Goal: Transaction & Acquisition: Obtain resource

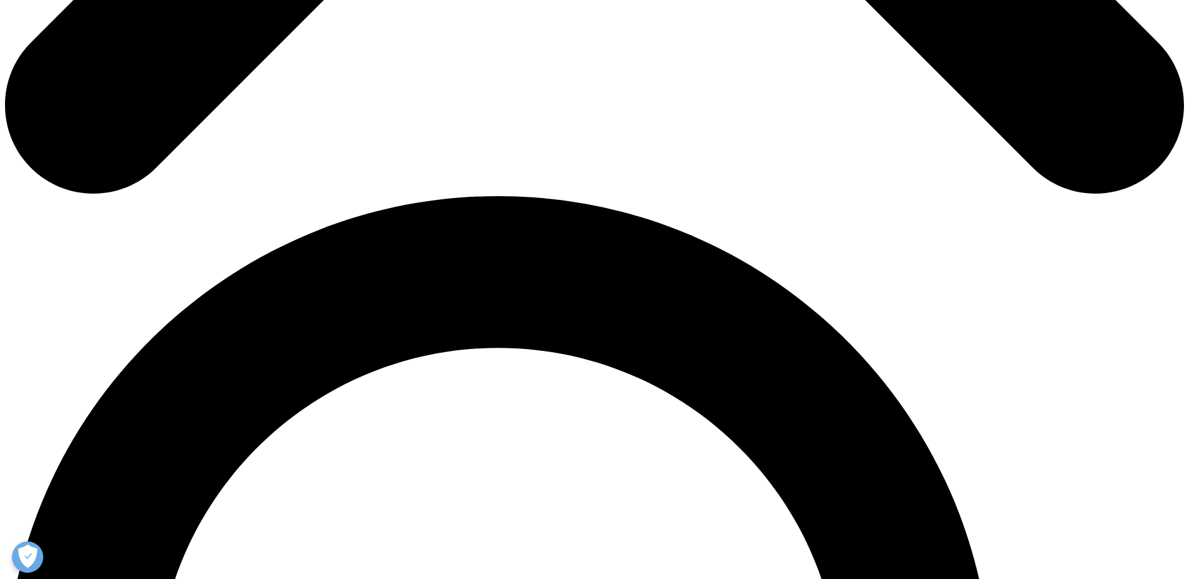
scroll to position [1003, 0]
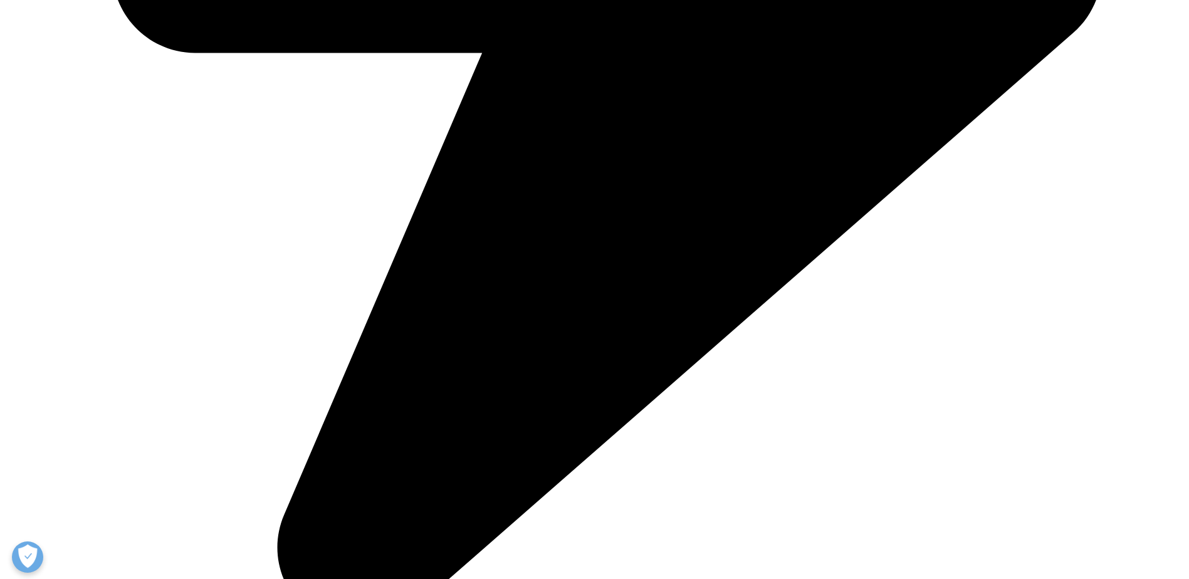
drag, startPoint x: 277, startPoint y: 98, endPoint x: 283, endPoint y: 124, distance: 27.1
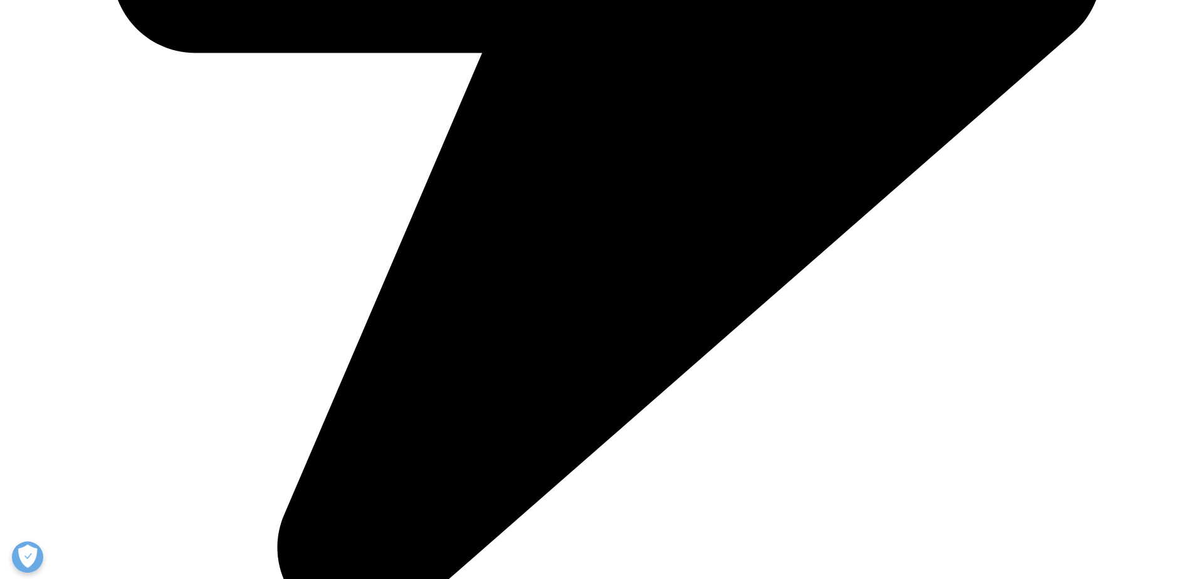
drag, startPoint x: 645, startPoint y: 92, endPoint x: 643, endPoint y: 120, distance: 28.3
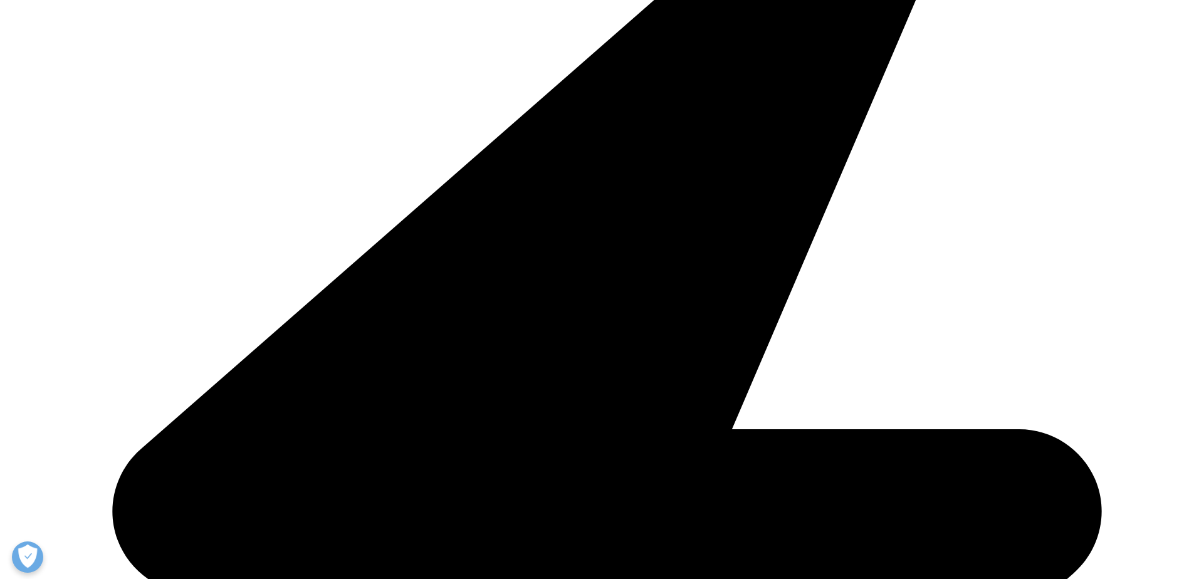
scroll to position [501, 0]
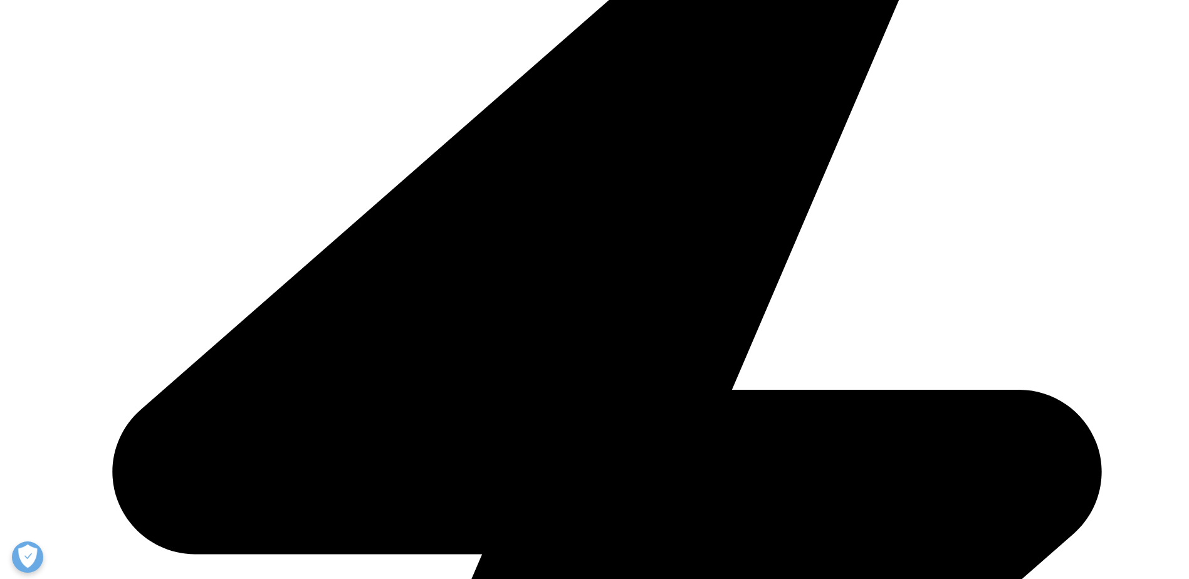
drag, startPoint x: 598, startPoint y: 168, endPoint x: 908, endPoint y: 451, distance: 419.3
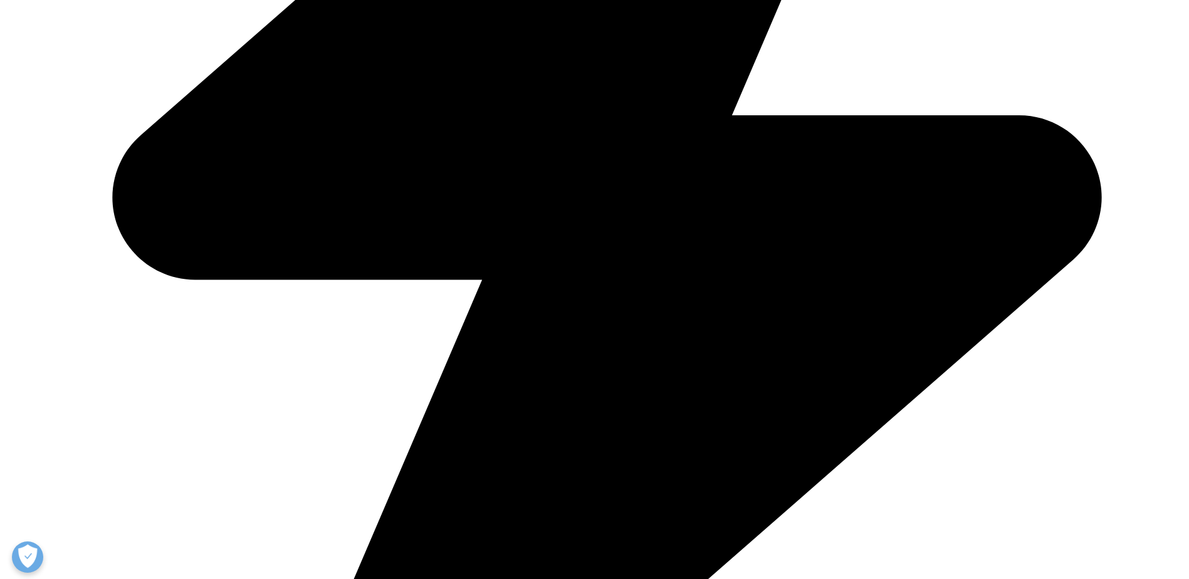
scroll to position [940, 0]
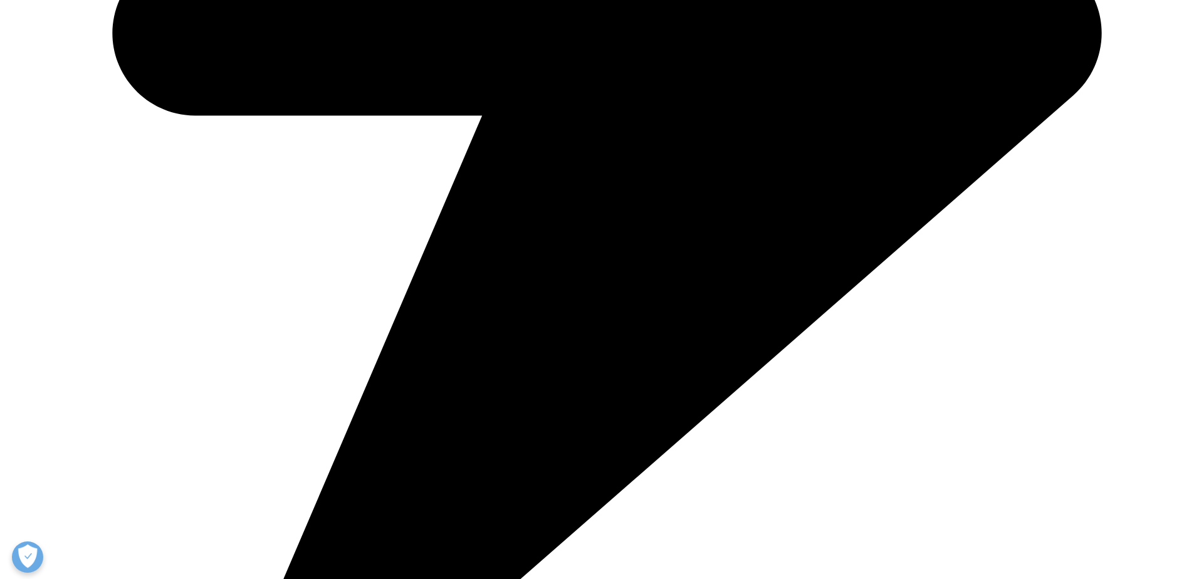
drag, startPoint x: 234, startPoint y: 153, endPoint x: 911, endPoint y: 167, distance: 677.1
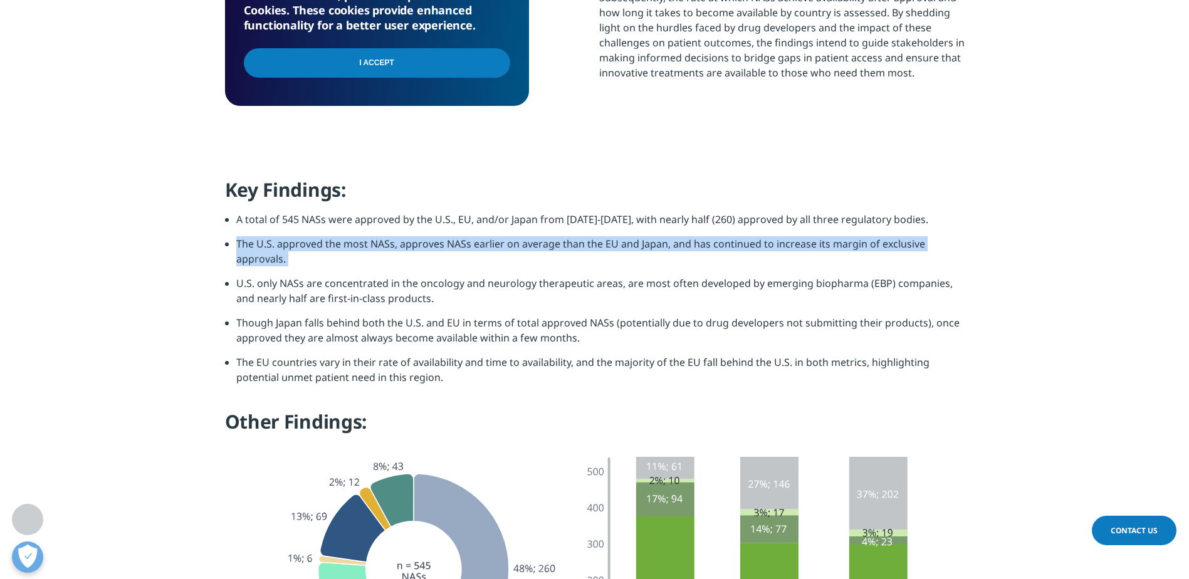
click at [254, 236] on li "The U.S. approved the most NASs, approves NASs earlier on average than the EU a…" at bounding box center [600, 255] width 728 height 39
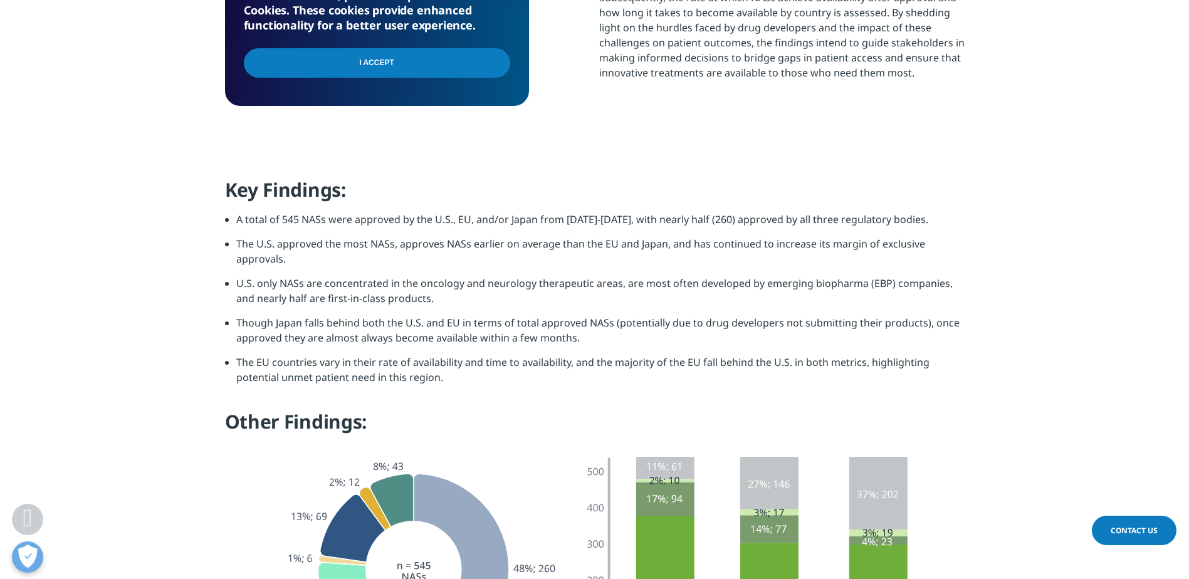
drag, startPoint x: 254, startPoint y: 200, endPoint x: 380, endPoint y: 217, distance: 127.1
click at [380, 276] on li "U.S. only NASs are concentrated in the oncology and neurology therapeutic areas…" at bounding box center [600, 295] width 728 height 39
click at [370, 276] on li "U.S. only NASs are concentrated in the oncology and neurology therapeutic areas…" at bounding box center [600, 295] width 728 height 39
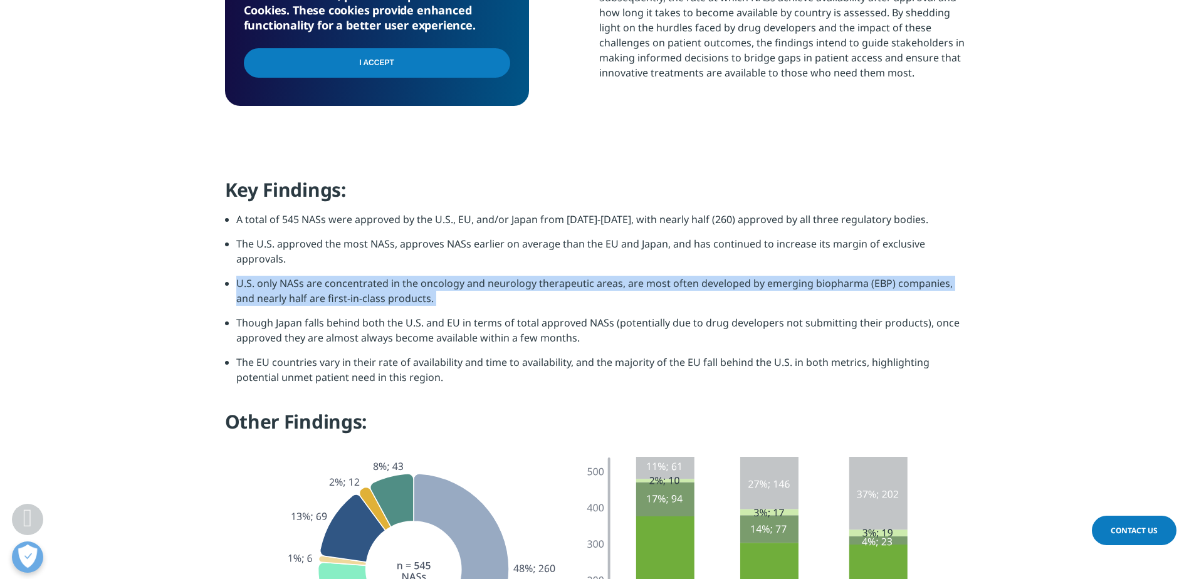
click at [370, 276] on li "U.S. only NASs are concentrated in the oncology and neurology therapeutic areas…" at bounding box center [600, 295] width 728 height 39
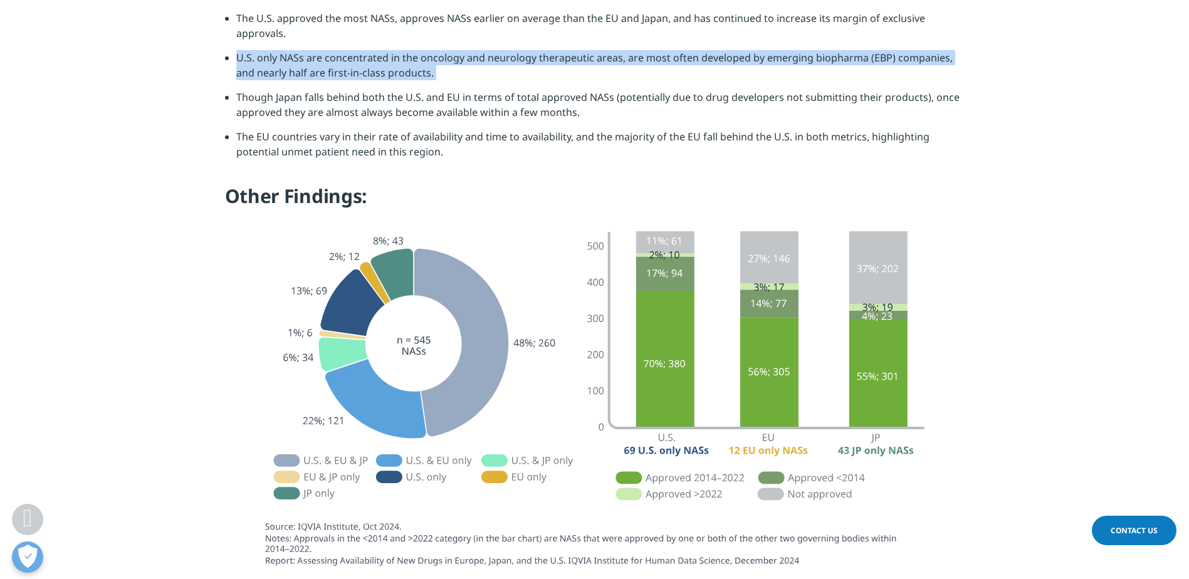
scroll to position [1254, 0]
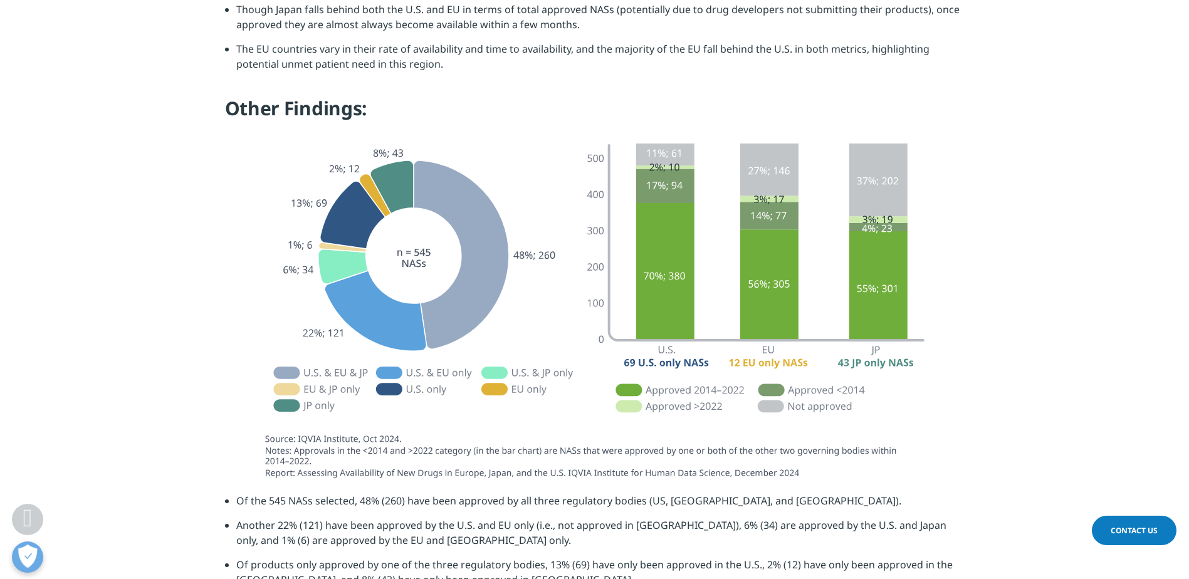
click at [321, 518] on li "Another 22% (121) have been approved by the U.S. and EU only (i.e., not approve…" at bounding box center [600, 537] width 728 height 39
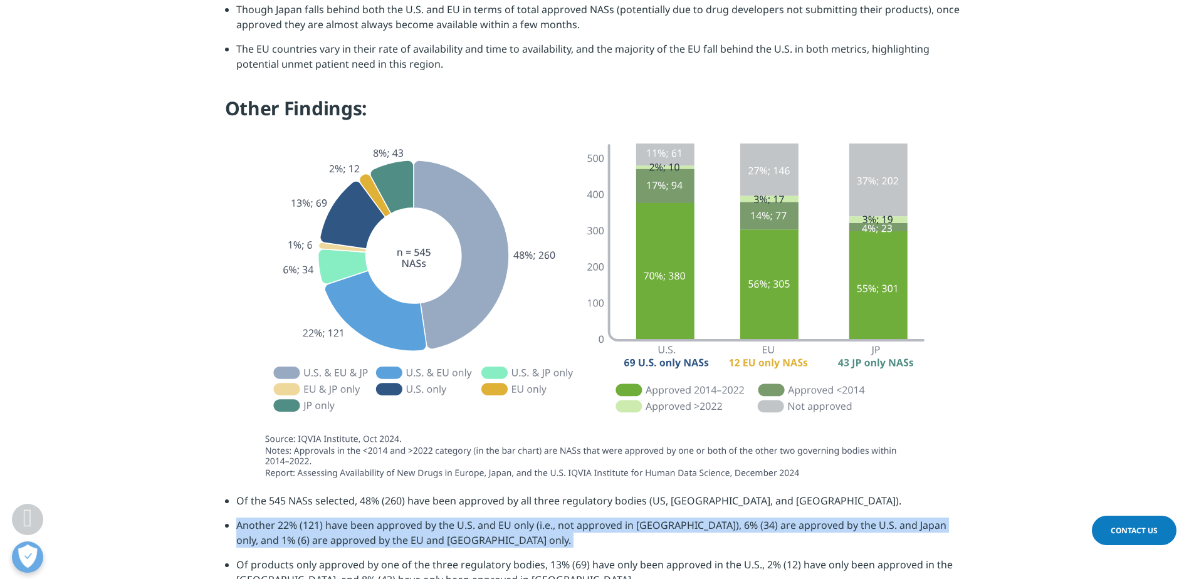
click at [321, 518] on li "Another 22% (121) have been approved by the U.S. and EU only (i.e., not approve…" at bounding box center [600, 537] width 728 height 39
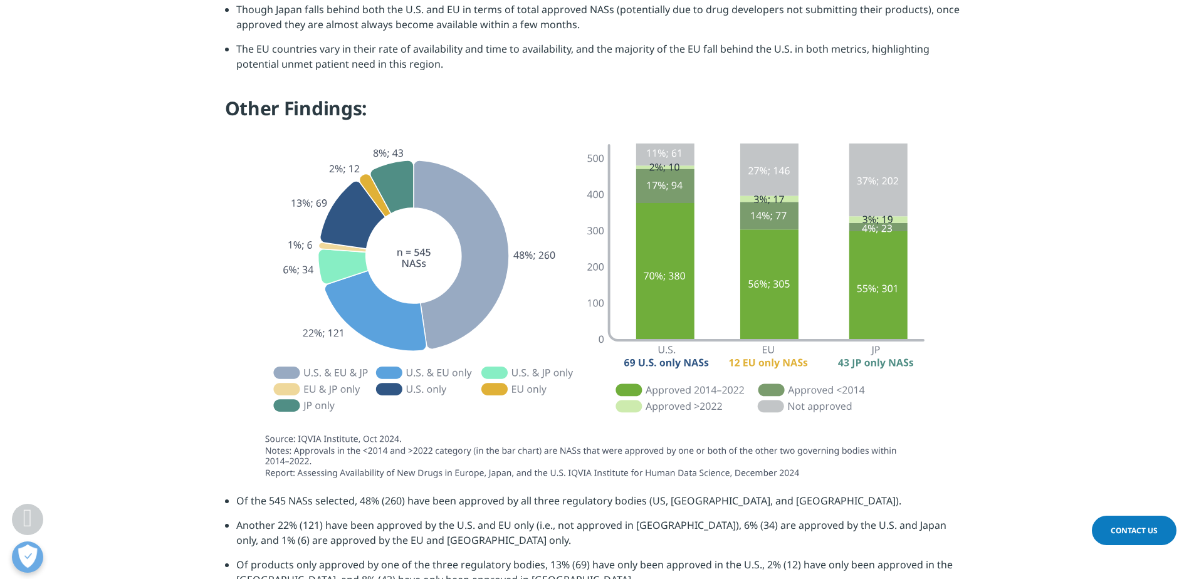
click at [600, 557] on li "Of products only approved by one of the three regulatory bodies, 13% (69) have …" at bounding box center [600, 576] width 728 height 39
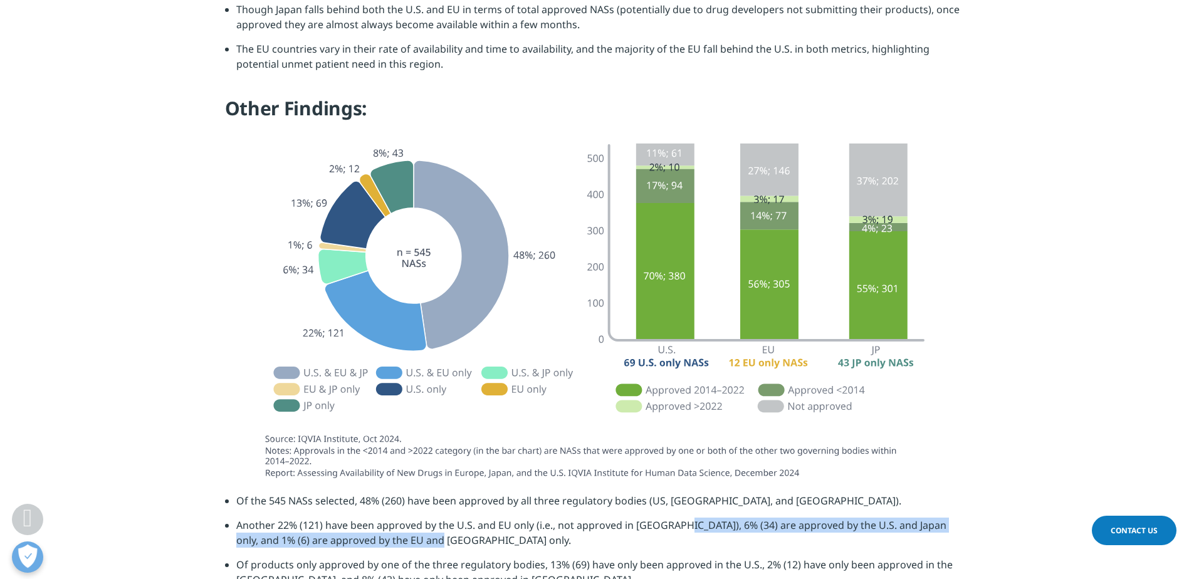
drag, startPoint x: 675, startPoint y: 461, endPoint x: 955, endPoint y: 471, distance: 280.4
click at [955, 518] on li "Another 22% (121) have been approved by the U.S. and EU only (i.e., not approve…" at bounding box center [600, 537] width 728 height 39
drag, startPoint x: 955, startPoint y: 471, endPoint x: 735, endPoint y: 471, distance: 220.0
click at [735, 518] on li "Another 22% (121) have been approved by the U.S. and EU only (i.e., not approve…" at bounding box center [600, 537] width 728 height 39
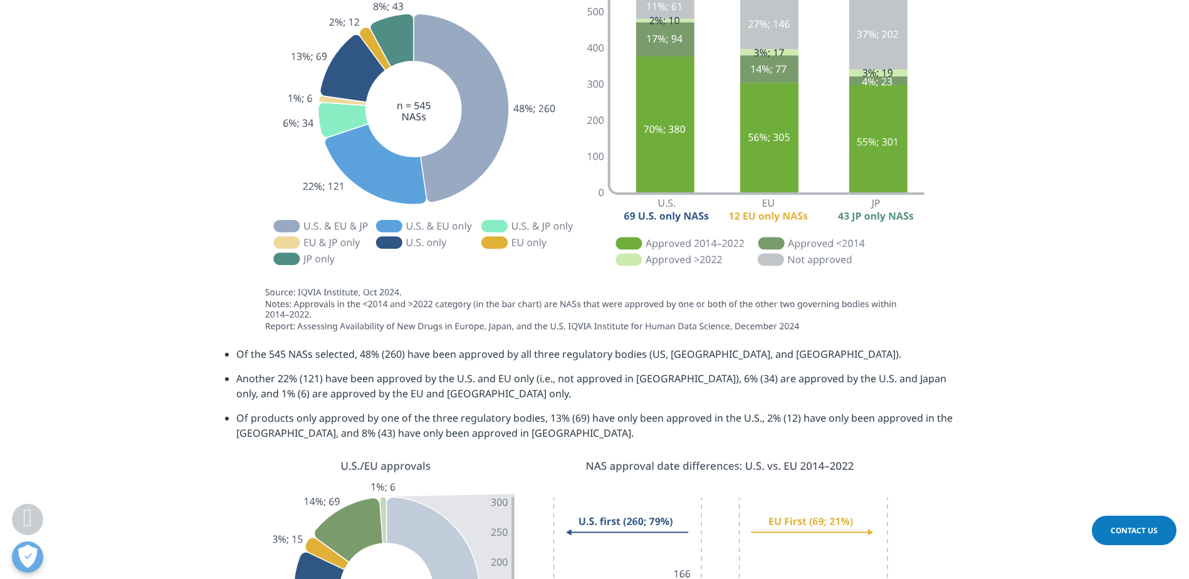
scroll to position [1442, 0]
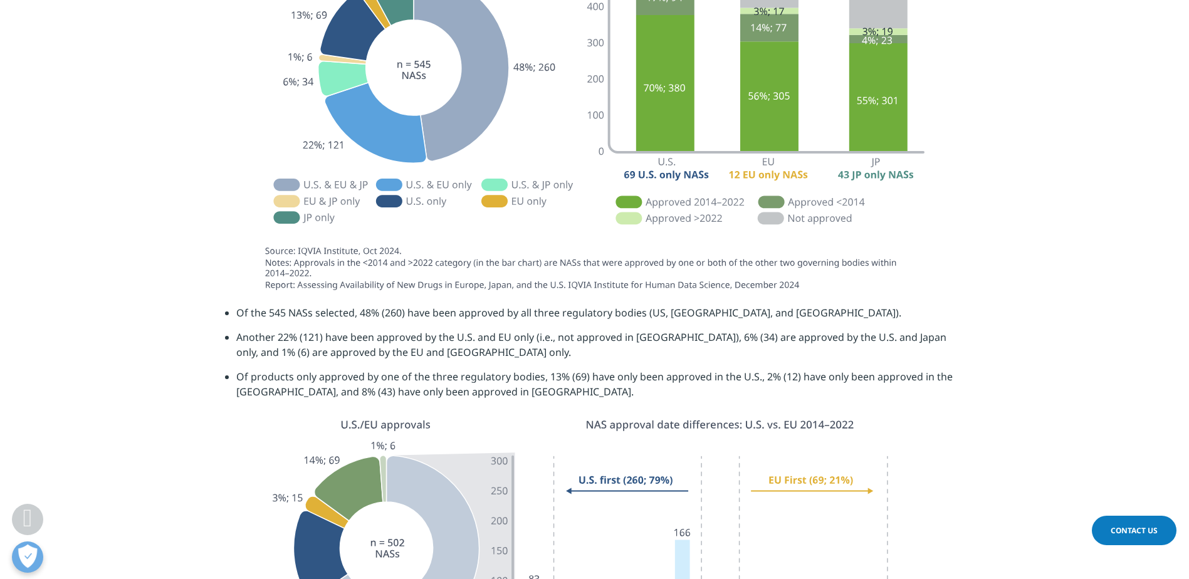
click at [240, 369] on li "Of products only approved by one of the three regulatory bodies, 13% (69) have …" at bounding box center [600, 388] width 728 height 39
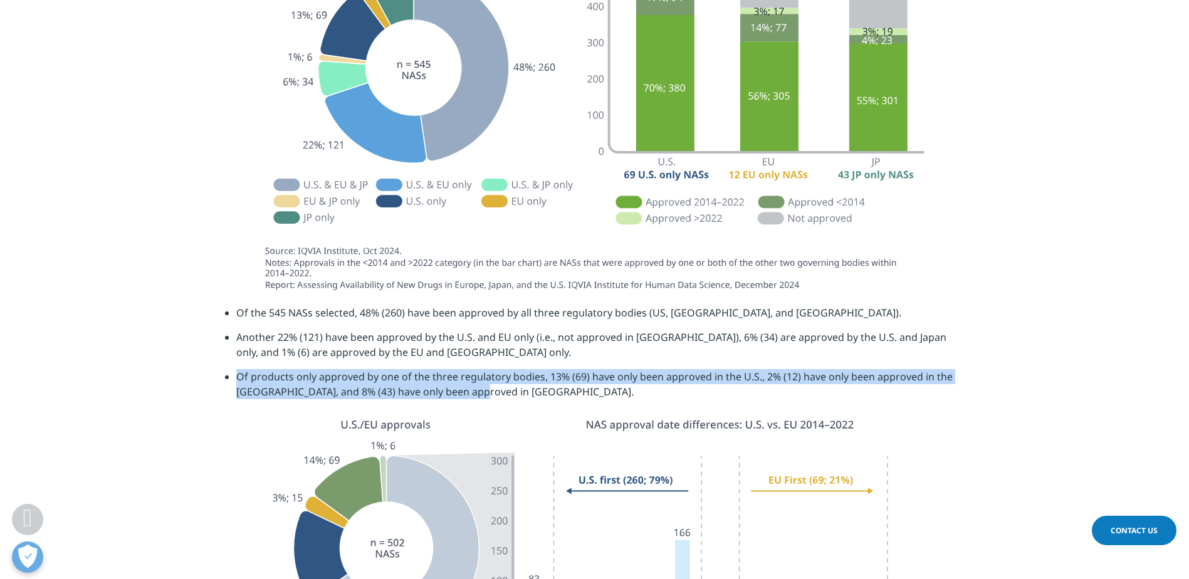
drag, startPoint x: 237, startPoint y: 317, endPoint x: 976, endPoint y: 328, distance: 739.2
click at [976, 328] on section "Of the 545 NASs selected, 48% (260) have been approved by all three regulatory …" at bounding box center [594, 356] width 1189 height 103
drag, startPoint x: 976, startPoint y: 328, endPoint x: 967, endPoint y: 345, distance: 19.1
click at [967, 345] on section "Of the 545 NASs selected, 48% (260) have been approved by all three regulatory …" at bounding box center [594, 356] width 1189 height 103
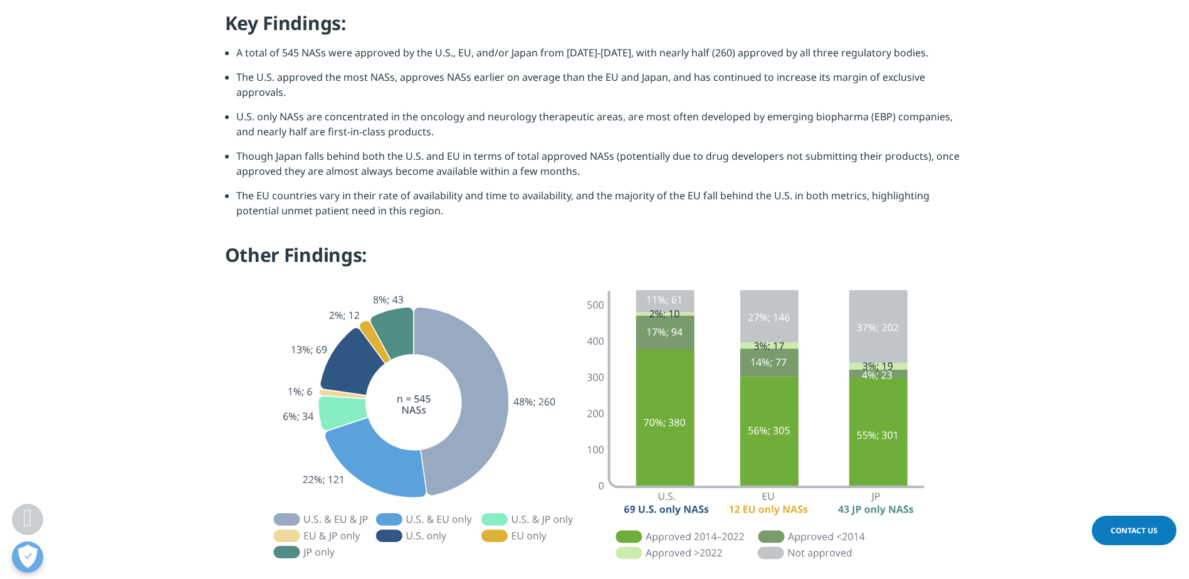
scroll to position [1316, 0]
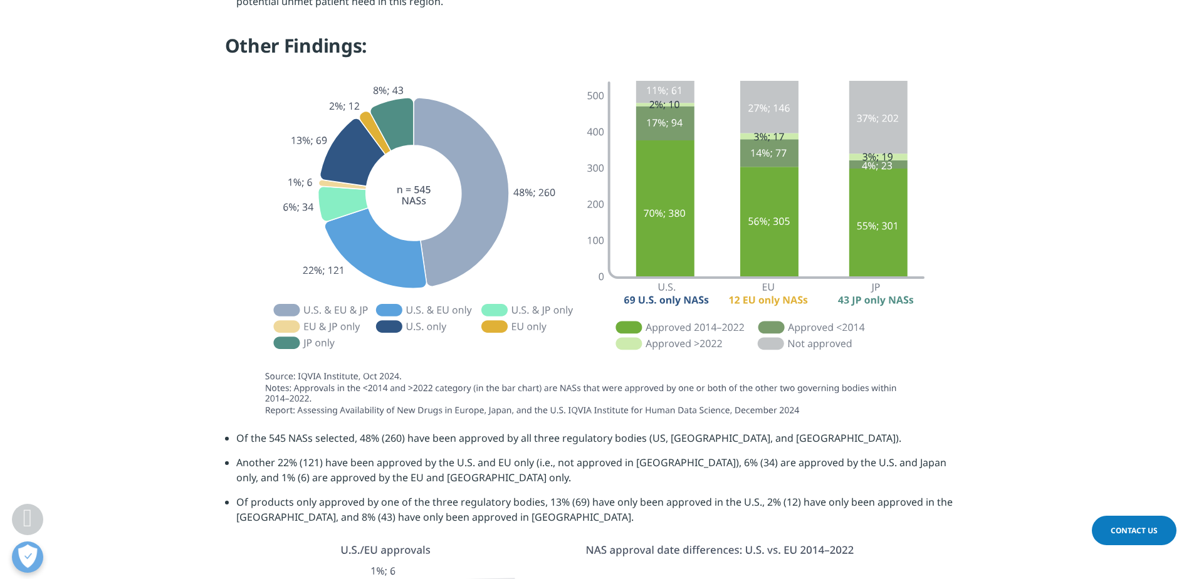
click at [455, 455] on li "Another 22% (121) have been approved by the U.S. and EU only (i.e., not approve…" at bounding box center [600, 474] width 728 height 39
click at [444, 495] on li "Of products only approved by one of the three regulatory bodies, 13% (69) have …" at bounding box center [600, 514] width 728 height 39
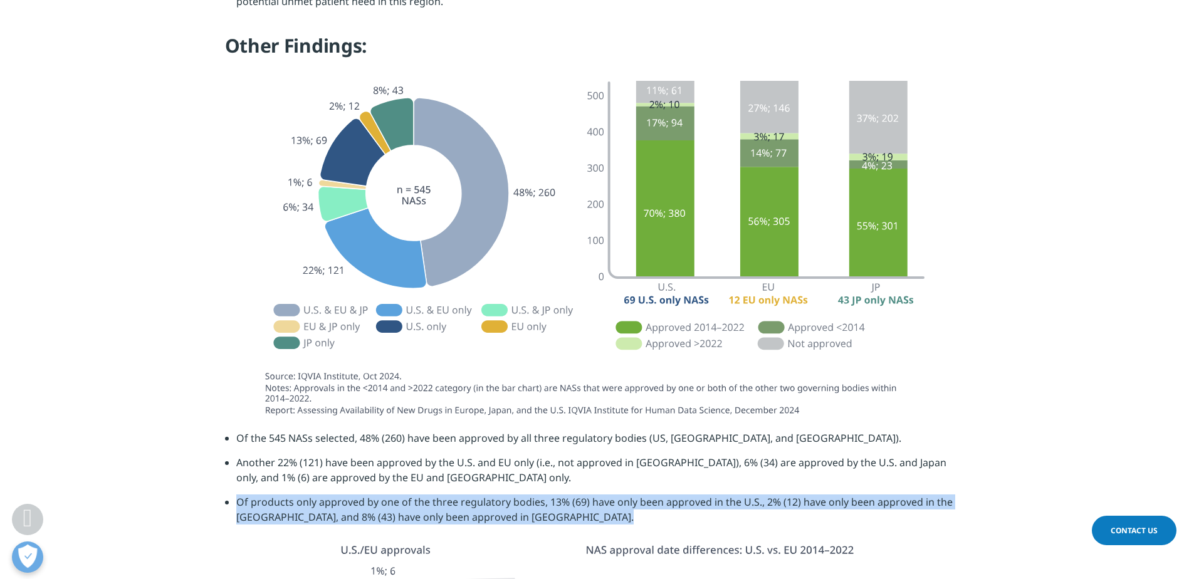
click at [444, 495] on li "Of products only approved by one of the three regulatory bodies, 13% (69) have …" at bounding box center [600, 514] width 728 height 39
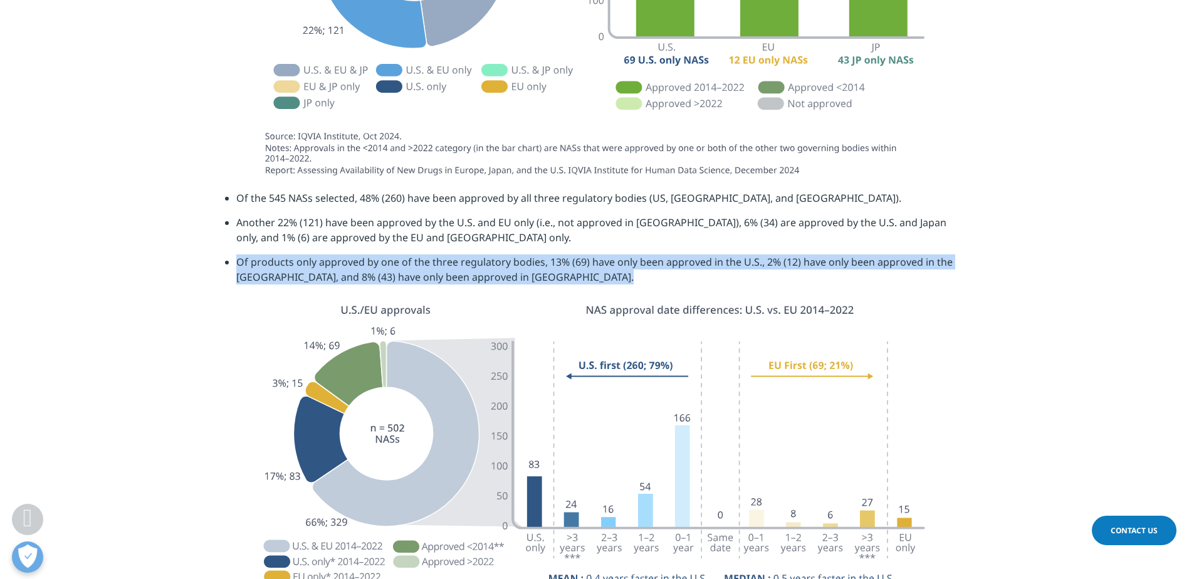
scroll to position [1567, 0]
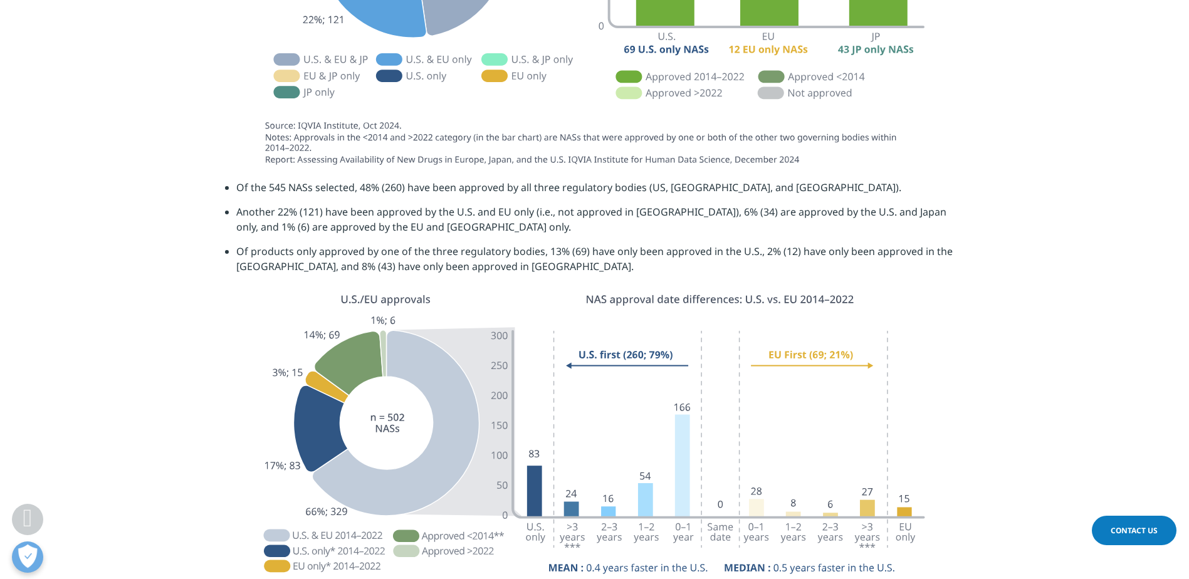
click at [1024, 405] on section at bounding box center [594, 479] width 1189 height 392
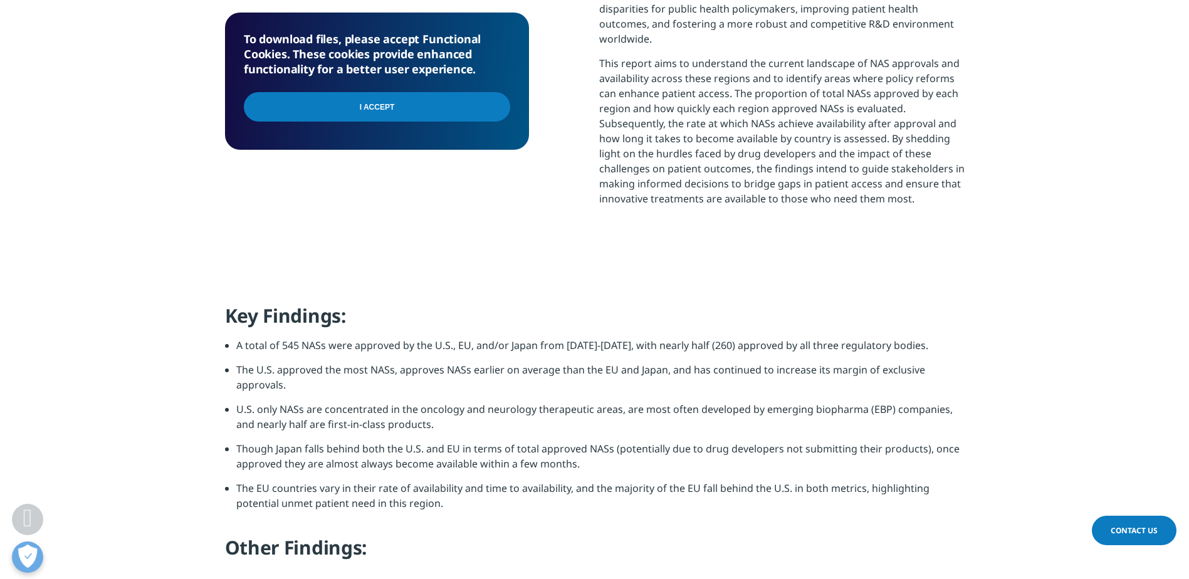
scroll to position [815, 0]
drag, startPoint x: 238, startPoint y: 282, endPoint x: 614, endPoint y: 278, distance: 376.1
click at [614, 337] on li "A total of 545 NASs were approved by the U.S., EU, and/or Japan from [DATE]-[DA…" at bounding box center [600, 349] width 728 height 24
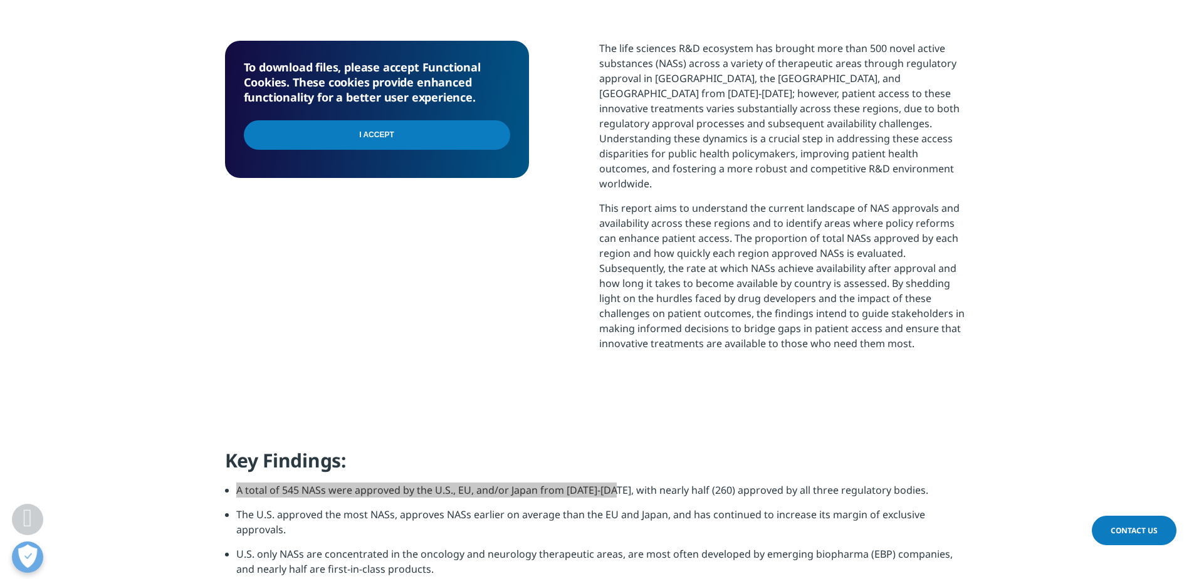
scroll to position [501, 0]
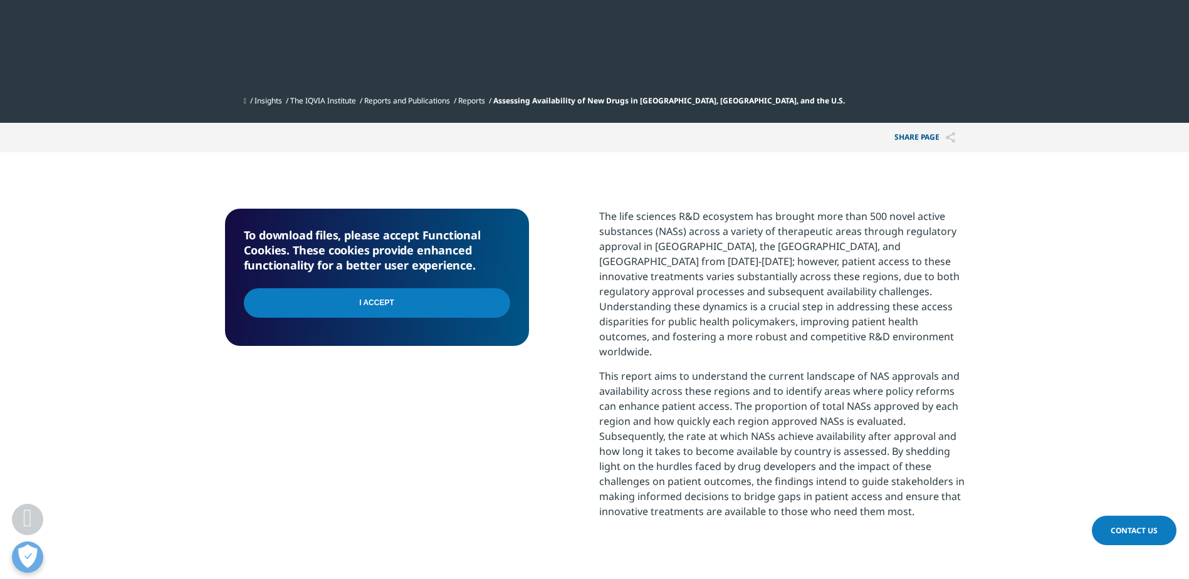
drag, startPoint x: 304, startPoint y: 204, endPoint x: 308, endPoint y: 211, distance: 7.9
click at [304, 228] on h5 "To download files, please accept Functional Cookies. These cookies provide enha…" at bounding box center [377, 250] width 266 height 45
click at [323, 288] on input "I Accept" at bounding box center [377, 302] width 266 height 29
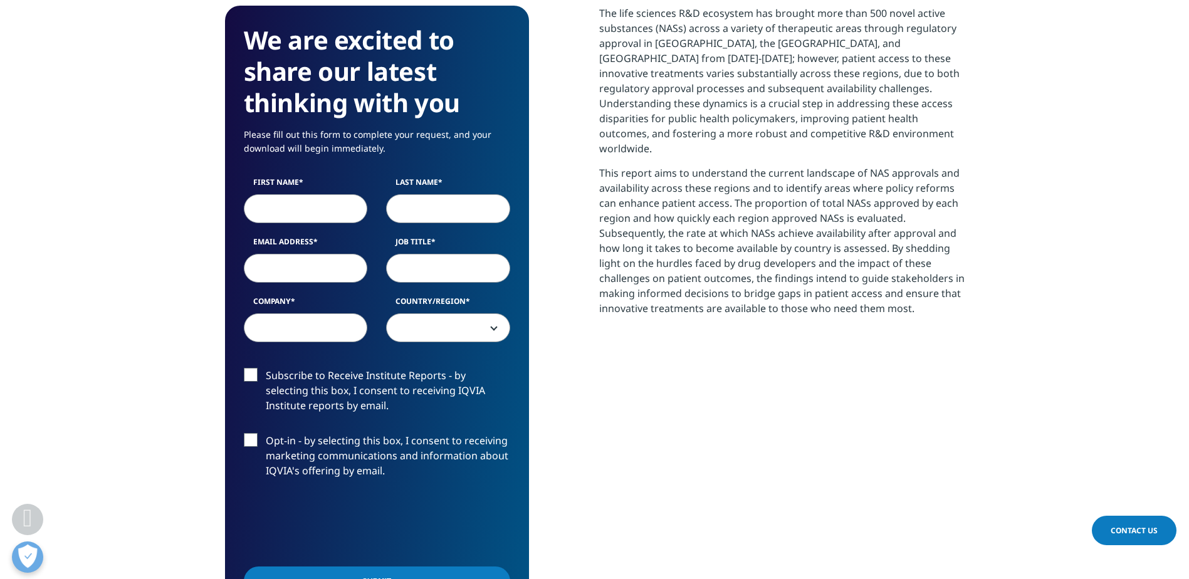
scroll to position [627, 0]
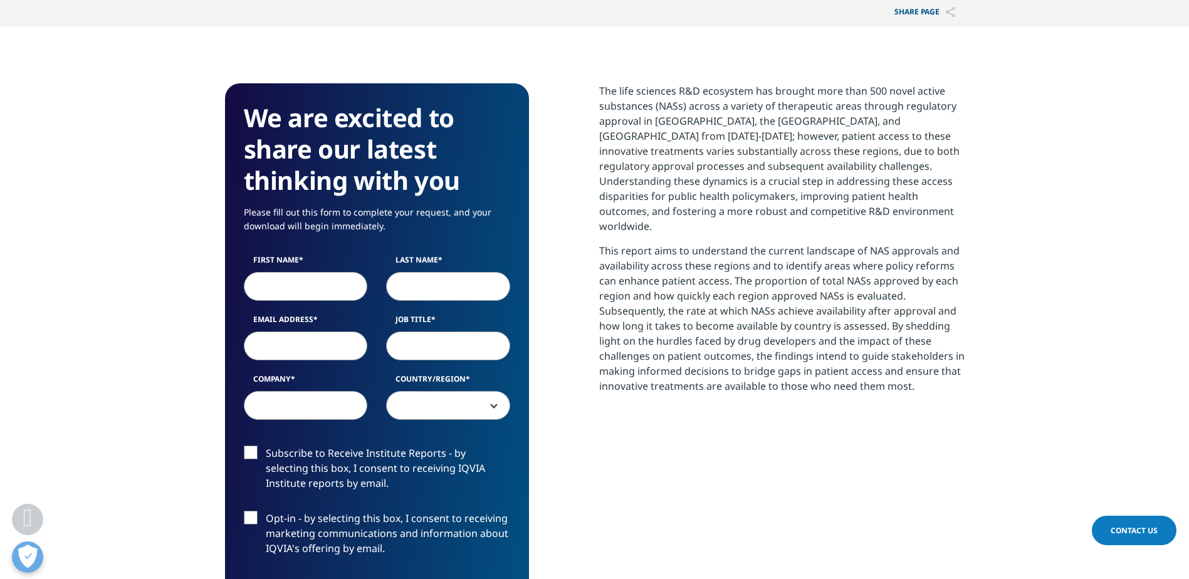
click at [280, 272] on input "First Name" at bounding box center [306, 286] width 124 height 29
type input "[PERSON_NAME]"
type input "[EMAIL_ADDRESS][DOMAIN_NAME]"
type input "[PERSON_NAME] [PERSON_NAME] & Company"
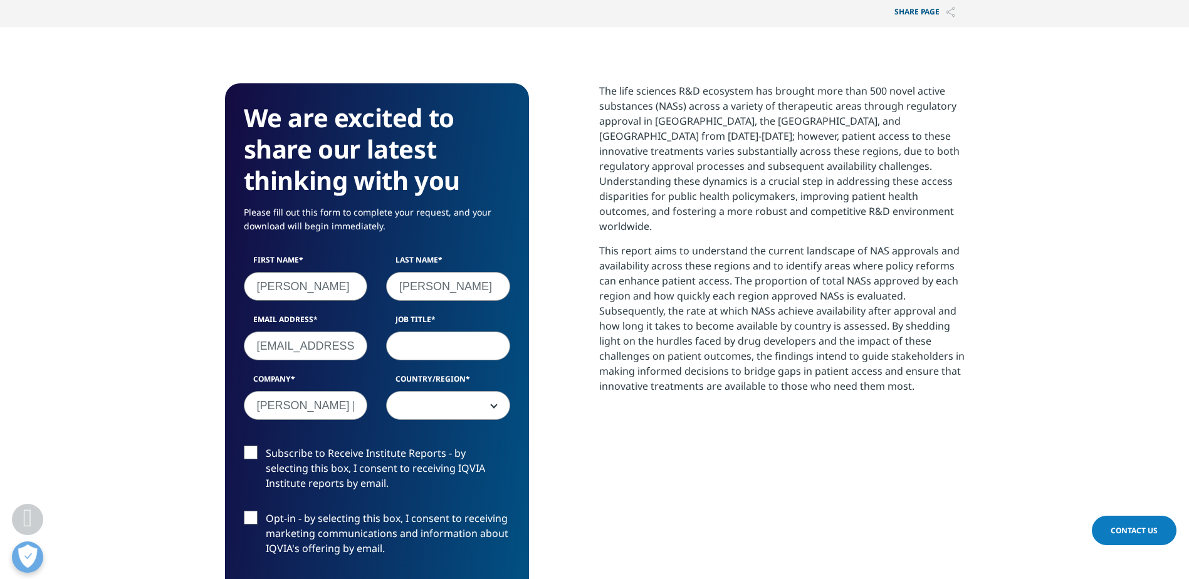
select select "[GEOGRAPHIC_DATA]"
click at [391, 332] on input "Job Title" at bounding box center [448, 346] width 124 height 29
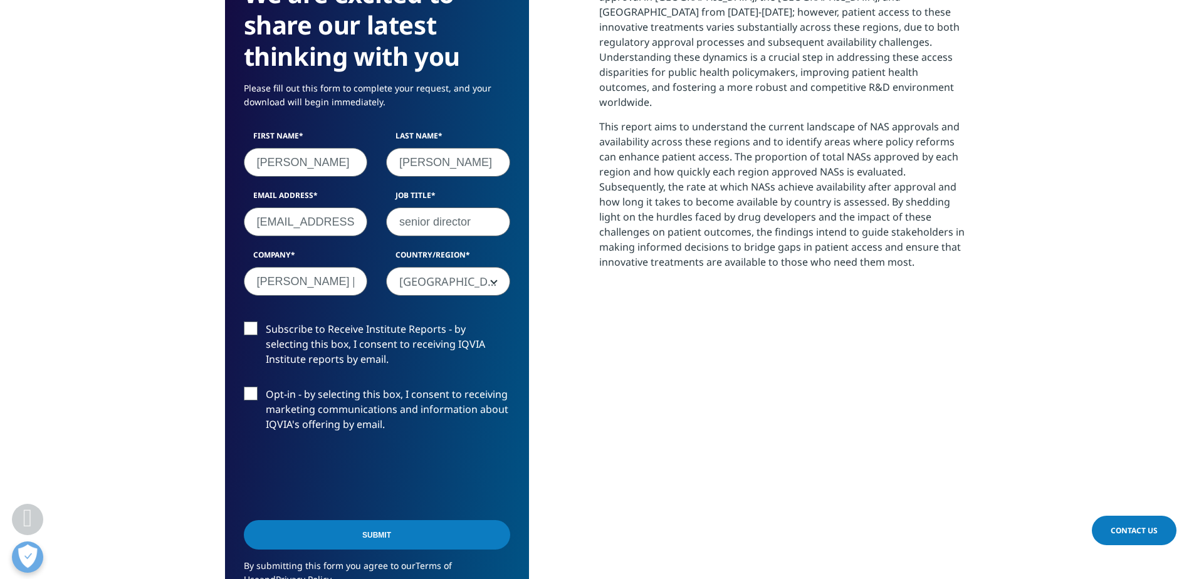
scroll to position [752, 0]
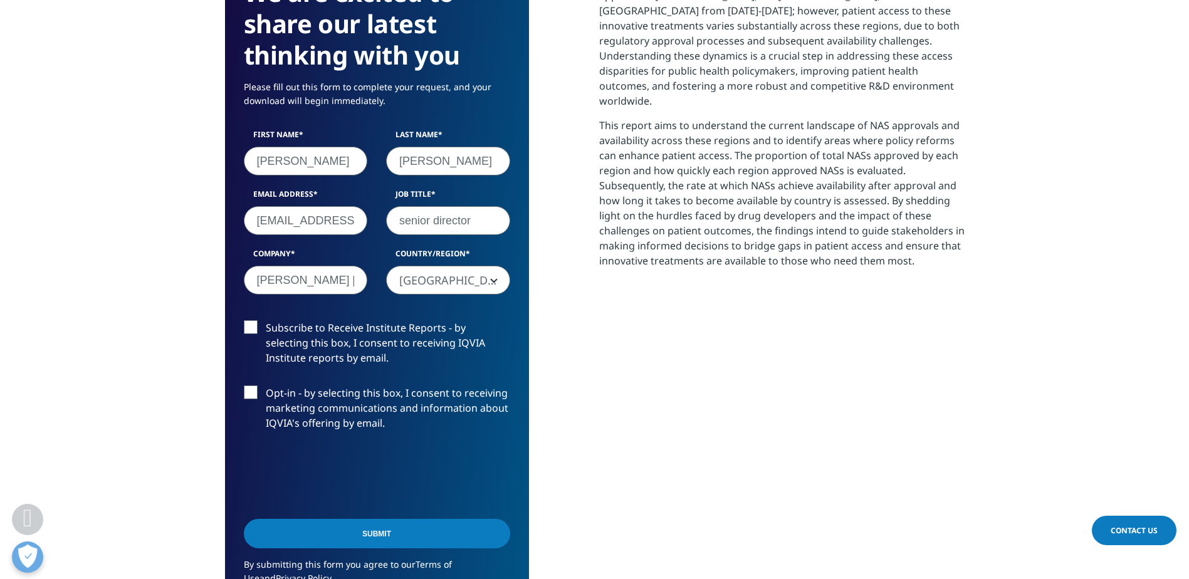
type input "senior director"
click at [365, 519] on input "Submit" at bounding box center [377, 533] width 266 height 29
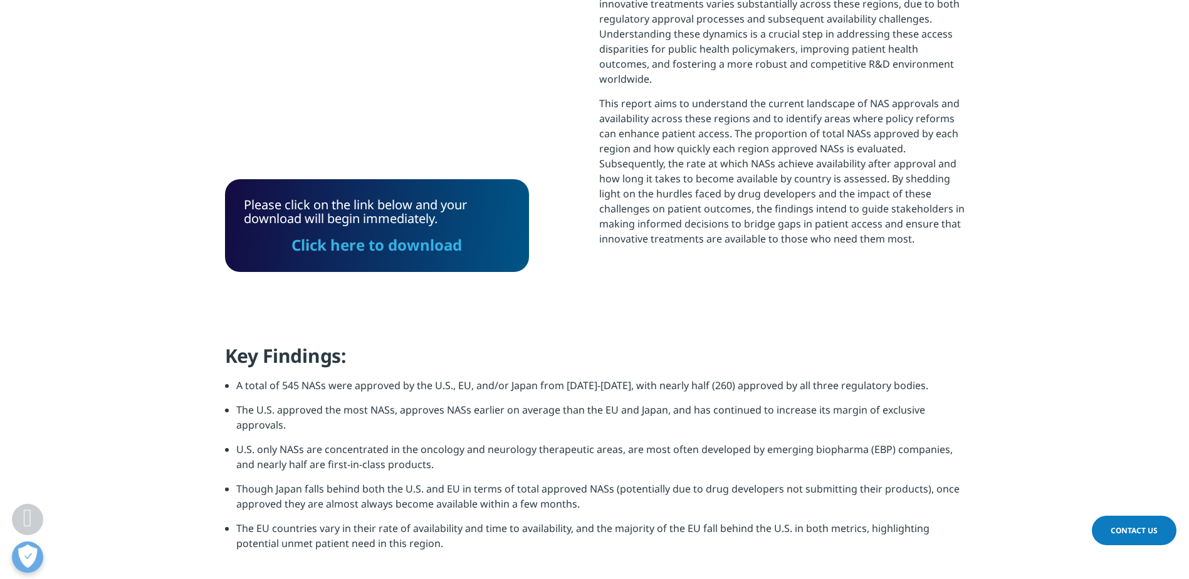
scroll to position [745, 0]
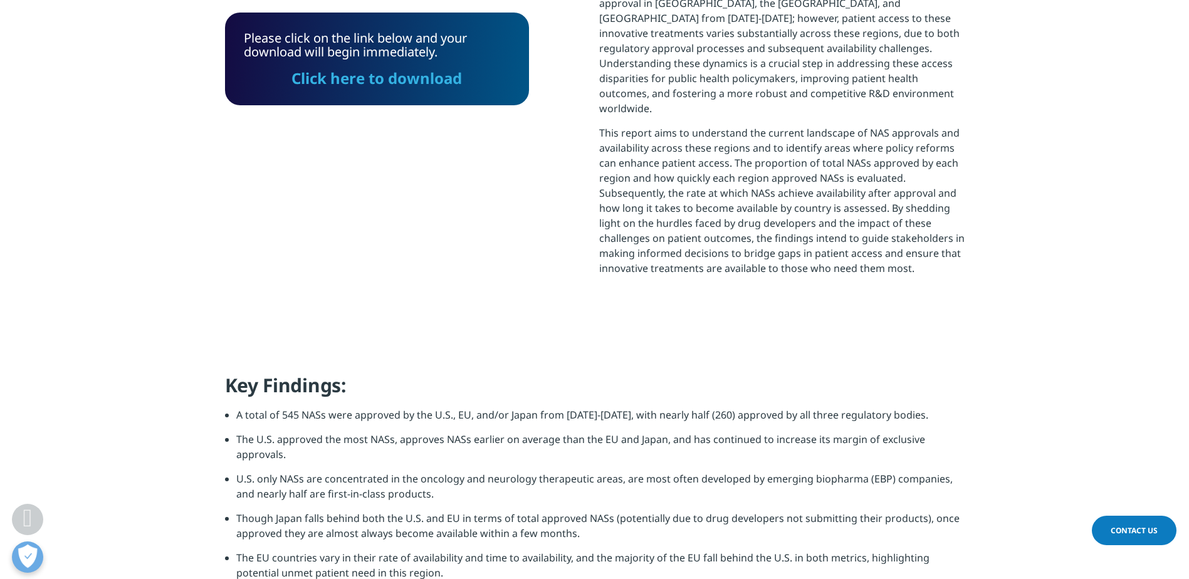
drag, startPoint x: 382, startPoint y: 79, endPoint x: 448, endPoint y: 232, distance: 166.8
click at [382, 79] on link "Click here to download" at bounding box center [377, 78] width 171 height 21
